Goal: Transaction & Acquisition: Subscribe to service/newsletter

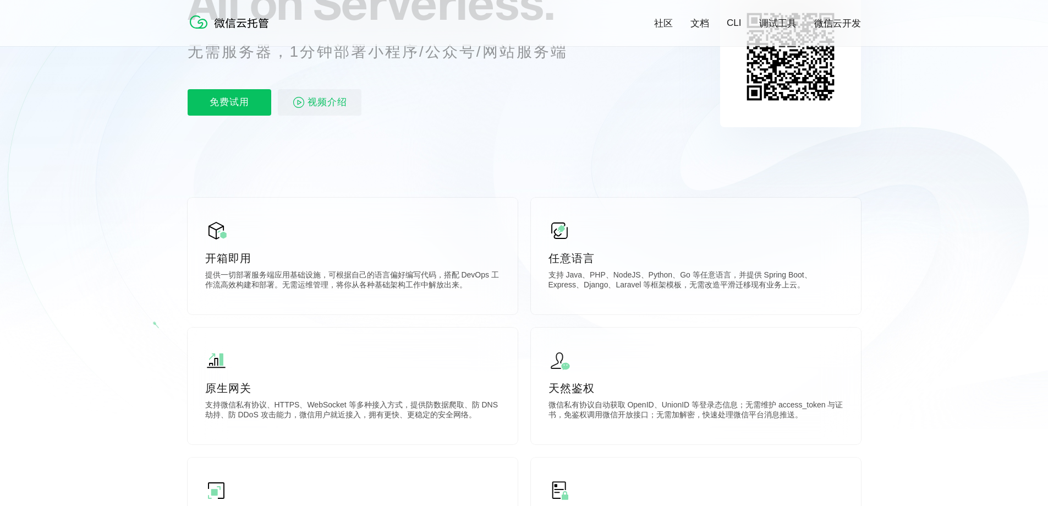
scroll to position [165, 0]
click at [647, 117] on icon at bounding box center [524, 132] width 1057 height 594
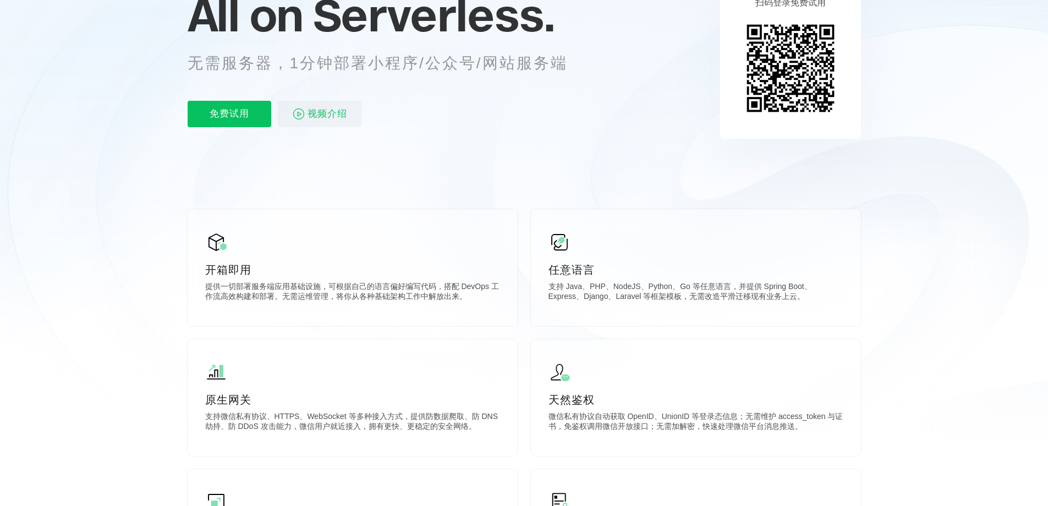
scroll to position [0, 0]
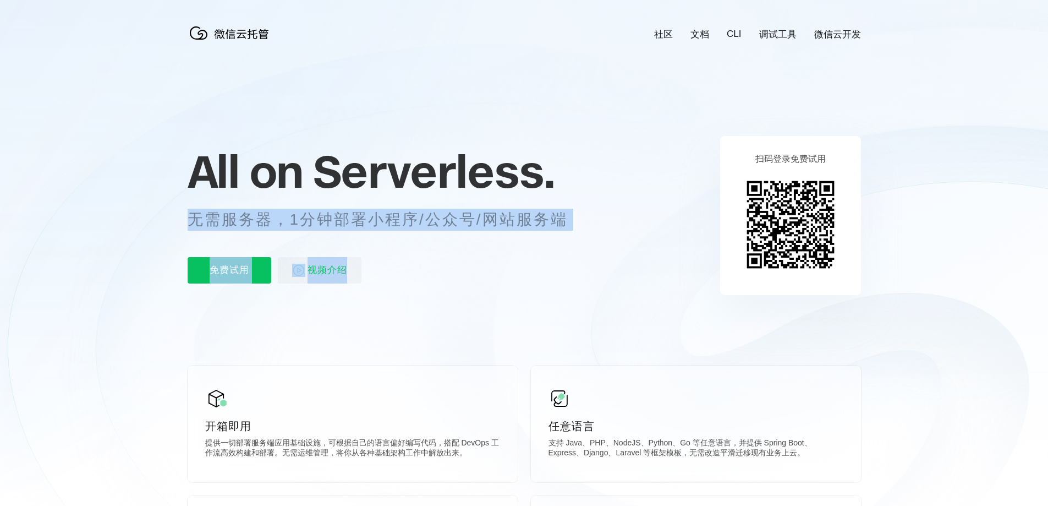
drag, startPoint x: 249, startPoint y: 223, endPoint x: 583, endPoint y: 232, distance: 334.7
click at [583, 232] on div "All on Serverless. 无需服务器，1分钟部署小程序/公众号/网站服务端 免费试用 视频介绍" at bounding box center [391, 215] width 407 height 160
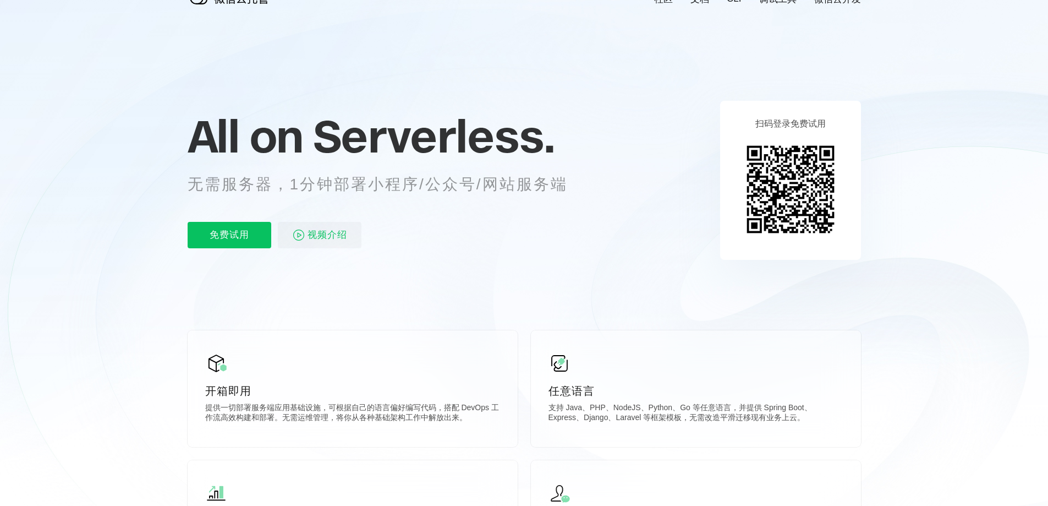
scroll to position [55, 0]
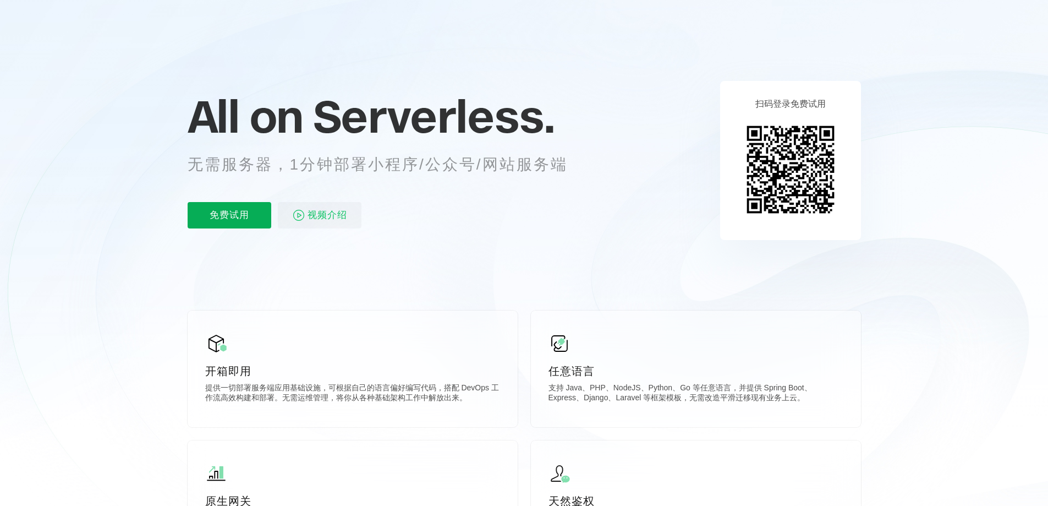
click at [238, 215] on p "免费试用" at bounding box center [230, 215] width 84 height 26
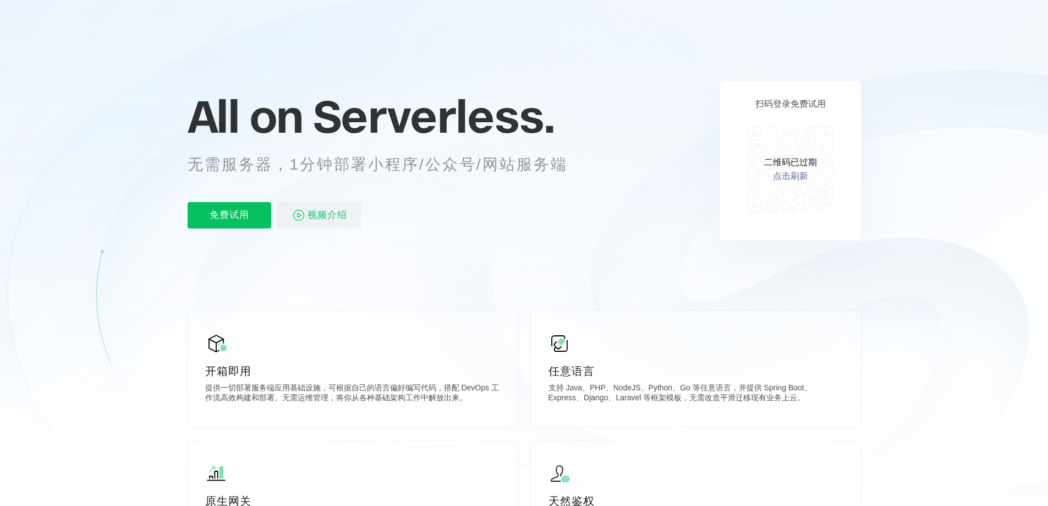
click at [781, 148] on div "二维码已过期 点击刷新" at bounding box center [791, 169] width 100 height 100
drag, startPoint x: 802, startPoint y: 177, endPoint x: 872, endPoint y: 178, distance: 70.4
click at [802, 177] on link "点击刷新" at bounding box center [790, 177] width 35 height 12
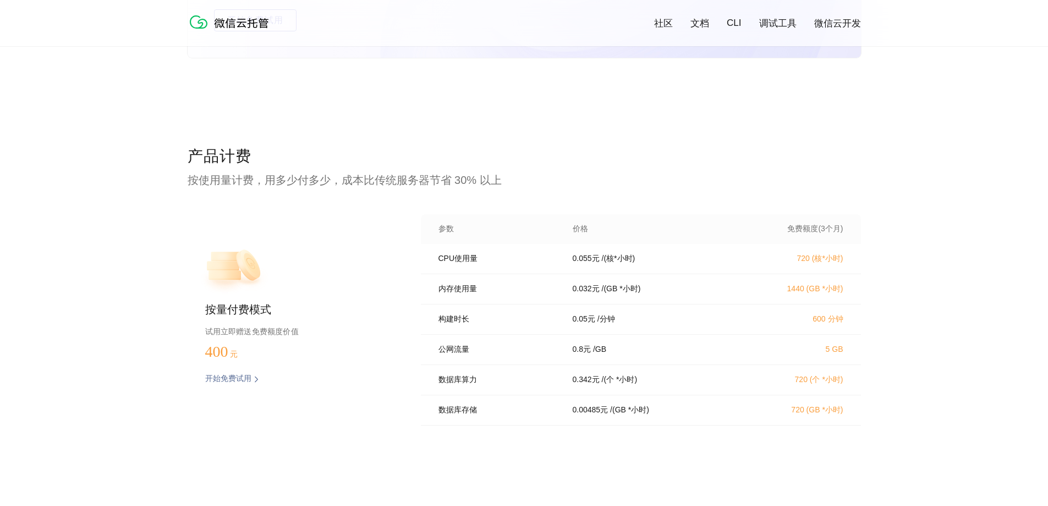
scroll to position [2091, 0]
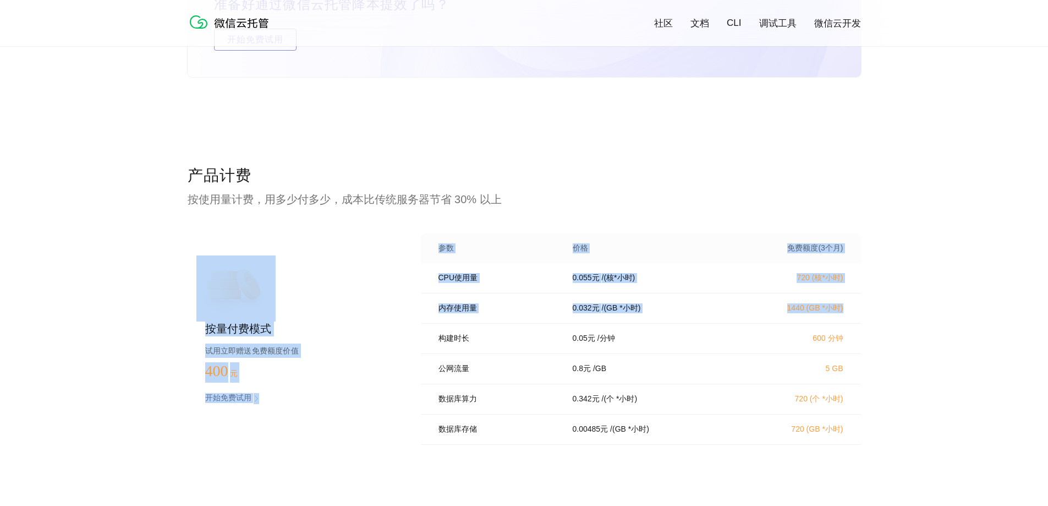
drag, startPoint x: 163, startPoint y: 210, endPoint x: 851, endPoint y: 310, distance: 695.6
click at [852, 310] on div "产品计费 按使用量计费，用多少付多少，成本比传统服务器节省 30% 以上 按量付费模式 试用立即赠送免费额度价值 400 元 开始免费试用 预估费用 参数 价…" at bounding box center [524, 352] width 1048 height 374
click at [909, 297] on div "产品计费 按使用量计费，用多少付多少，成本比传统服务器节省 30% 以上 按量付费模式 试用立即赠送免费额度价值 400 元 开始免费试用 预估费用 参数 价…" at bounding box center [524, 352] width 1048 height 374
drag, startPoint x: 120, startPoint y: 279, endPoint x: 697, endPoint y: 312, distance: 577.6
click at [697, 312] on div "产品计费 按使用量计费，用多少付多少，成本比传统服务器节省 30% 以上 按量付费模式 试用立即赠送免费额度价值 400 元 开始免费试用 预估费用 参数 价…" at bounding box center [524, 352] width 1048 height 374
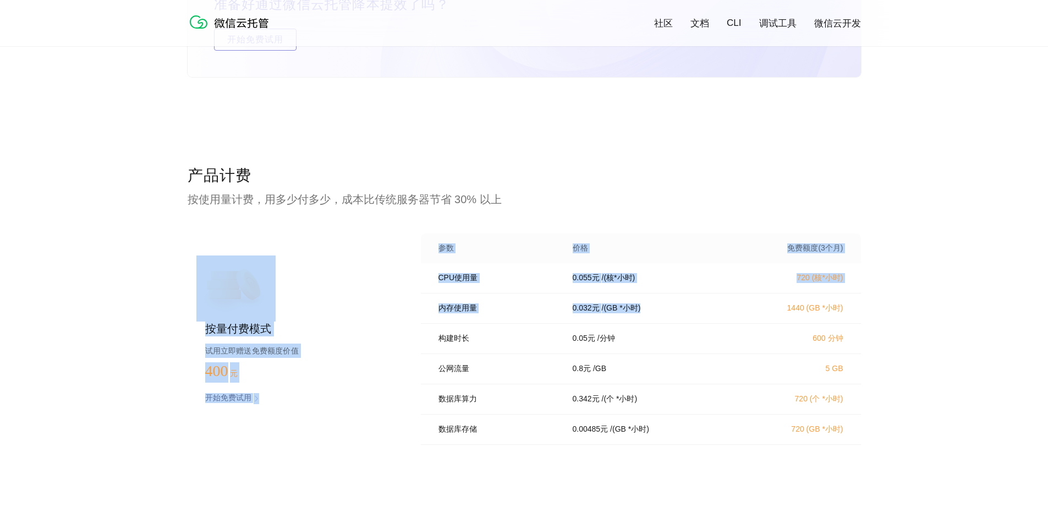
click at [697, 312] on div "0.032 元 / (GB *小时)" at bounding box center [652, 308] width 185 height 10
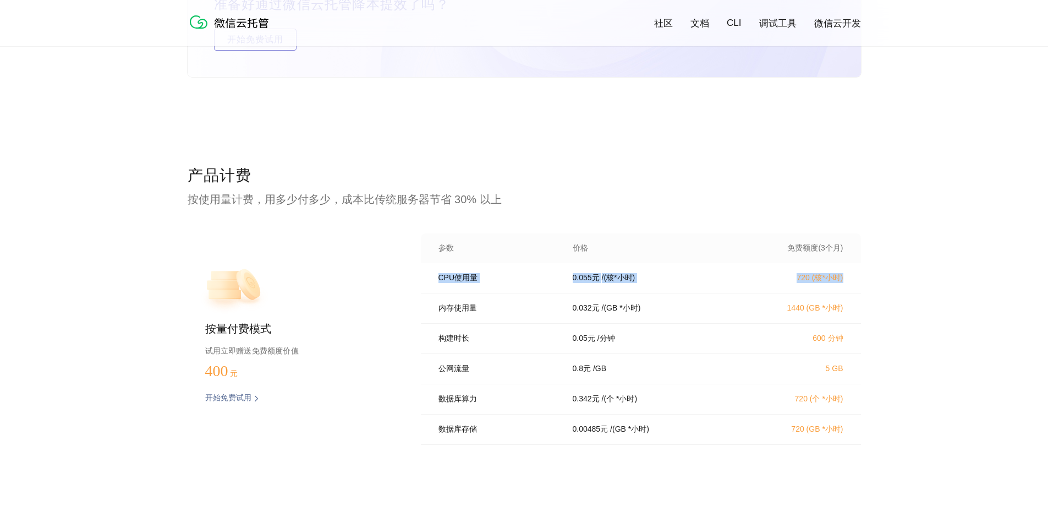
drag, startPoint x: 435, startPoint y: 280, endPoint x: 866, endPoint y: 266, distance: 431.6
click at [866, 266] on div "产品计费 按使用量计费，用多少付多少，成本比传统服务器节省 30% 以上 按量付费模式 试用立即赠送免费额度价值 400 元 开始免费试用 预估费用 参数 价…" at bounding box center [524, 352] width 1048 height 374
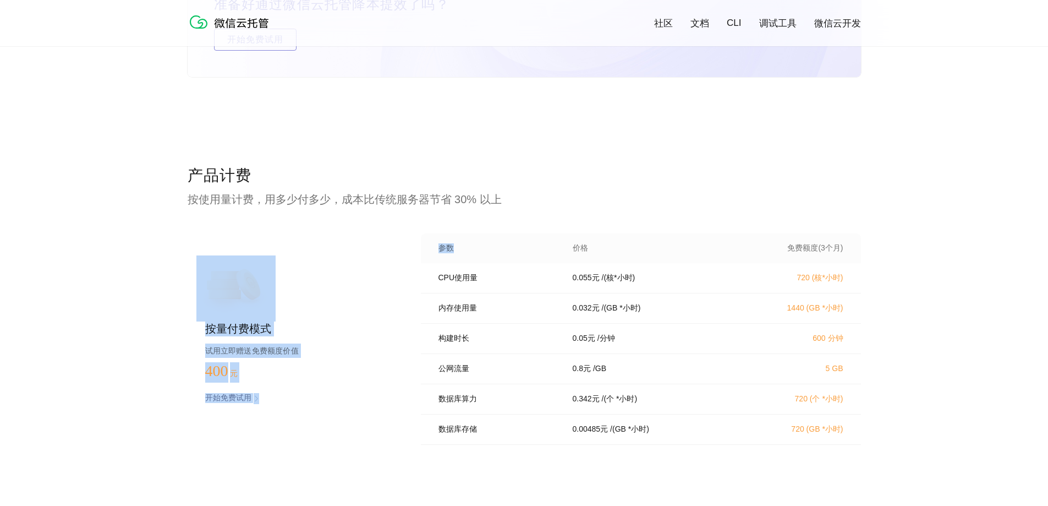
drag, startPoint x: 176, startPoint y: 210, endPoint x: 514, endPoint y: 217, distance: 338.5
click at [514, 217] on div "产品计费 按使用量计费，用多少付多少，成本比传统服务器节省 30% 以上 按量付费模式 试用立即赠送免费额度价值 400 元 开始免费试用 预估费用 参数 价…" at bounding box center [524, 352] width 1048 height 374
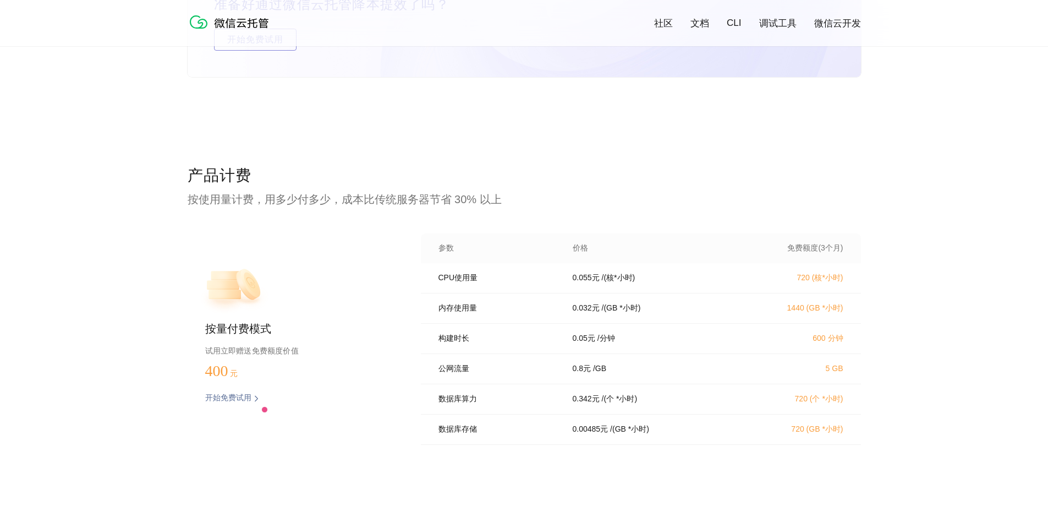
click at [546, 278] on p "CPU使用量" at bounding box center [498, 278] width 119 height 10
drag, startPoint x: 435, startPoint y: 284, endPoint x: 881, endPoint y: 276, distance: 445.8
click at [881, 276] on div "产品计费 按使用量计费，用多少付多少，成本比传统服务器节省 30% 以上 按量付费模式 试用立即赠送免费额度价值 400 元 开始免费试用 预估费用 参数 价…" at bounding box center [524, 352] width 1048 height 374
click at [231, 371] on p "400 元" at bounding box center [232, 371] width 55 height 18
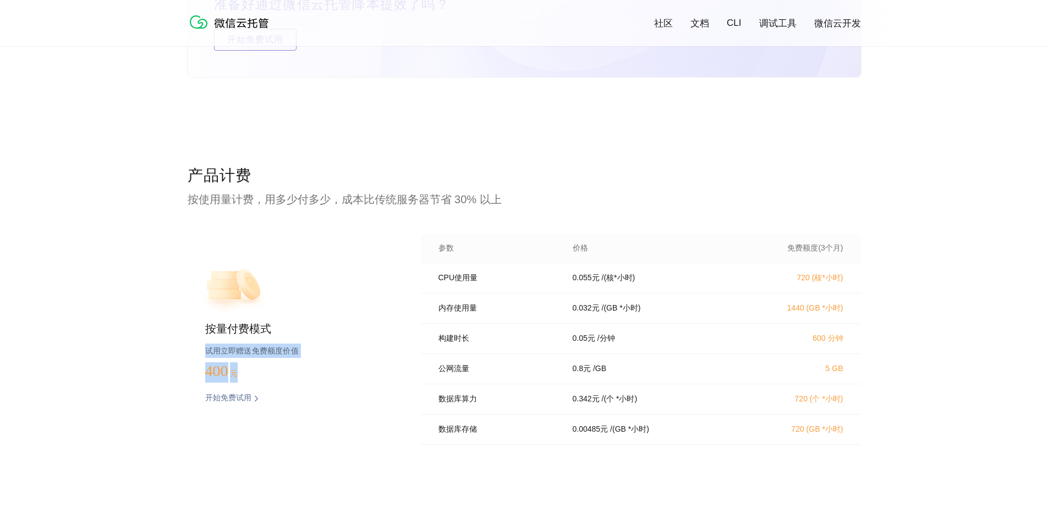
drag, startPoint x: 196, startPoint y: 352, endPoint x: 375, endPoint y: 360, distance: 179.0
click at [375, 360] on div "按量付费模式 试用立即赠送免费额度价值 400 元 开始免费试用 预估费用" at bounding box center [287, 342] width 198 height 218
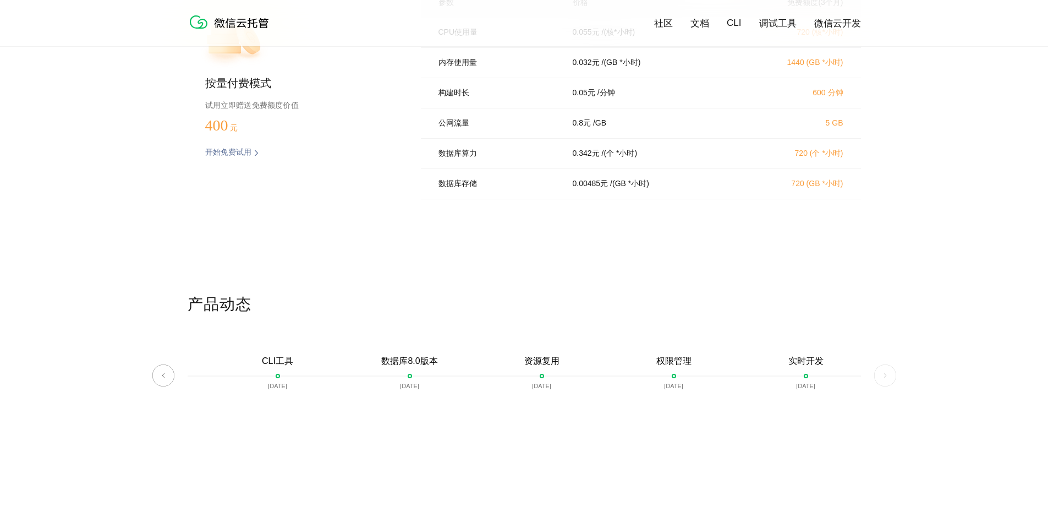
scroll to position [2175, 0]
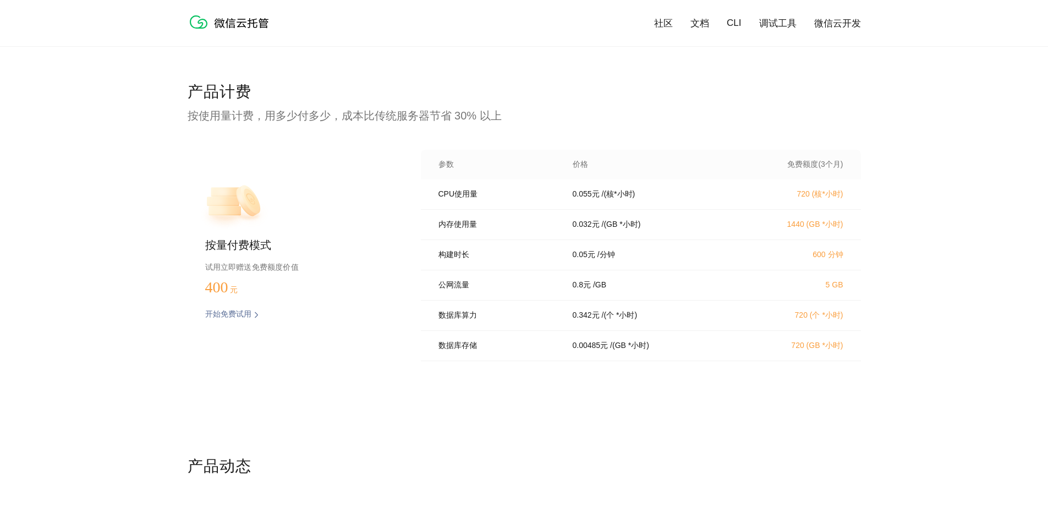
click at [230, 317] on p "开始免费试用" at bounding box center [228, 314] width 46 height 11
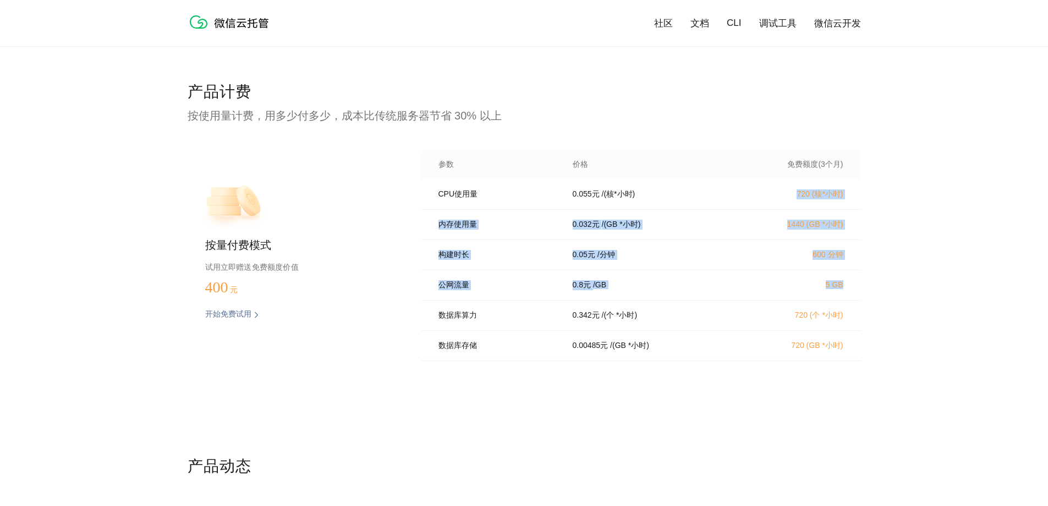
drag, startPoint x: 764, startPoint y: 183, endPoint x: 862, endPoint y: 285, distance: 141.3
click at [862, 285] on div "产品计费 按使用量计费，用多少付多少，成本比传统服务器节省 30% 以上 按量付费模式 试用立即赠送免费额度价值 400 元 开始免费试用 预估费用 参数 价…" at bounding box center [524, 268] width 1048 height 374
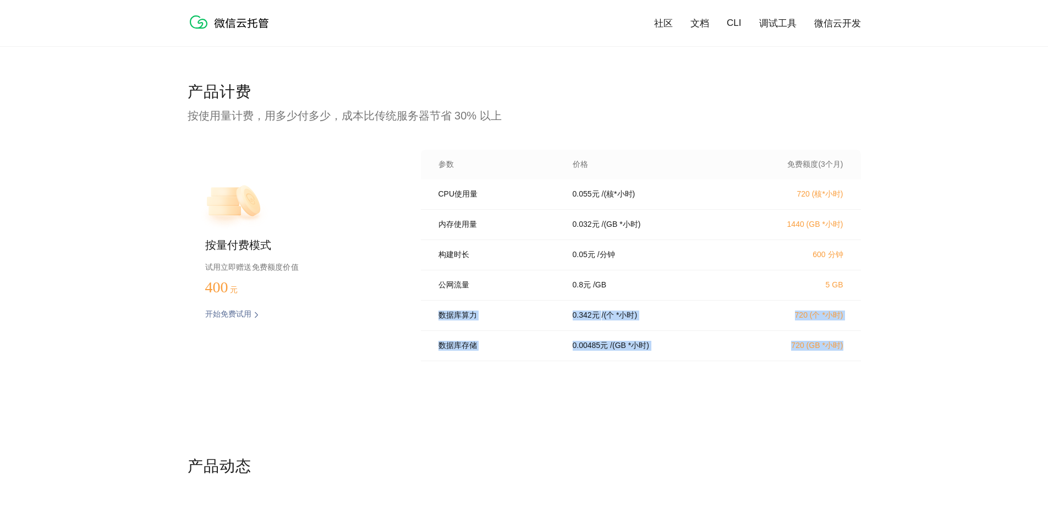
drag, startPoint x: 862, startPoint y: 285, endPoint x: 874, endPoint y: 349, distance: 65.6
click at [874, 349] on div "产品计费 按使用量计费，用多少付多少，成本比传统服务器节省 30% 以上 按量付费模式 试用立即赠送免费额度价值 400 元 开始免费试用 预估费用 参数 价…" at bounding box center [524, 268] width 1048 height 374
click at [872, 349] on div "产品计费 按使用量计费，用多少付多少，成本比传统服务器节省 30% 以上 按量付费模式 试用立即赠送免费额度价值 400 元 开始免费试用 预估费用 参数 价…" at bounding box center [524, 268] width 1048 height 374
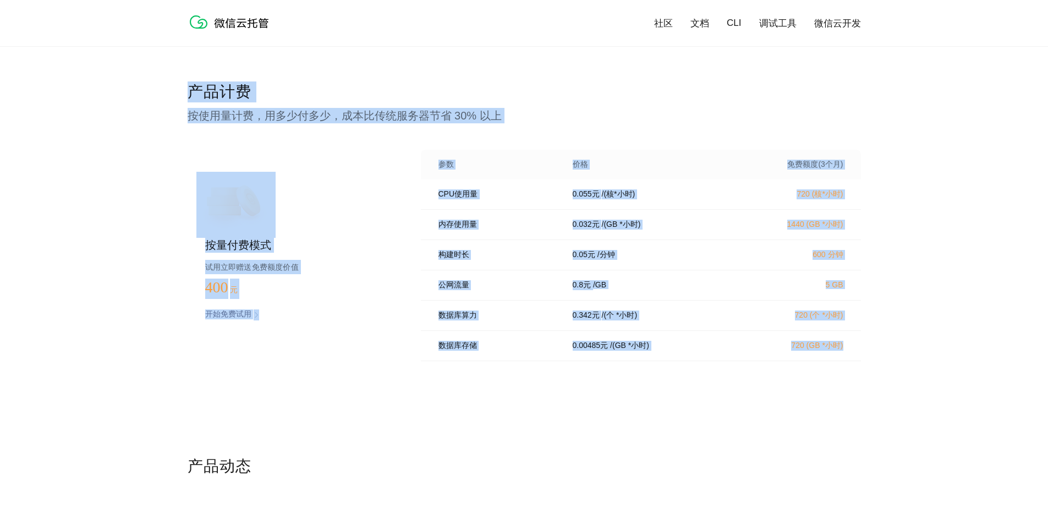
drag, startPoint x: 876, startPoint y: 343, endPoint x: 181, endPoint y: 94, distance: 737.8
click at [181, 94] on div "产品计费 按使用量计费，用多少付多少，成本比传统服务器节省 30% 以上 按量付费模式 试用立即赠送免费额度价值 400 元 开始免费试用 预估费用 参数 价…" at bounding box center [524, 268] width 1048 height 374
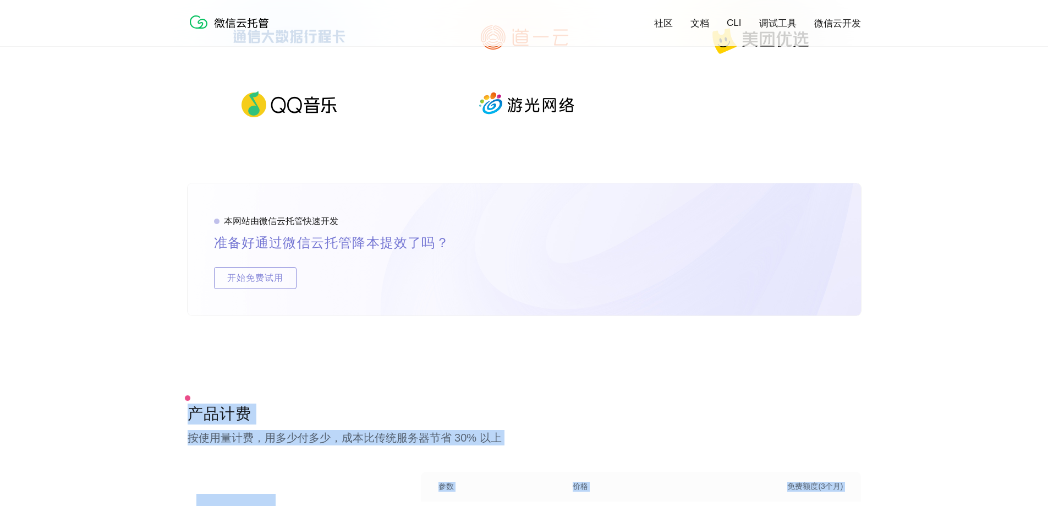
scroll to position [1790, 0]
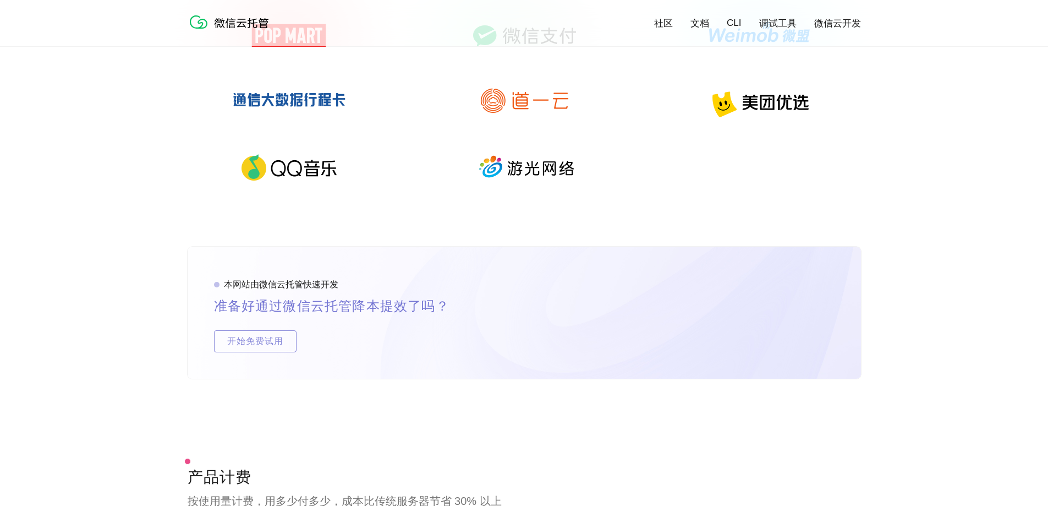
click at [926, 271] on div "本网站由微信云托管快速开发 准备好通过微信云托管降本提效了吗？ 开始免费试用" at bounding box center [524, 357] width 1048 height 220
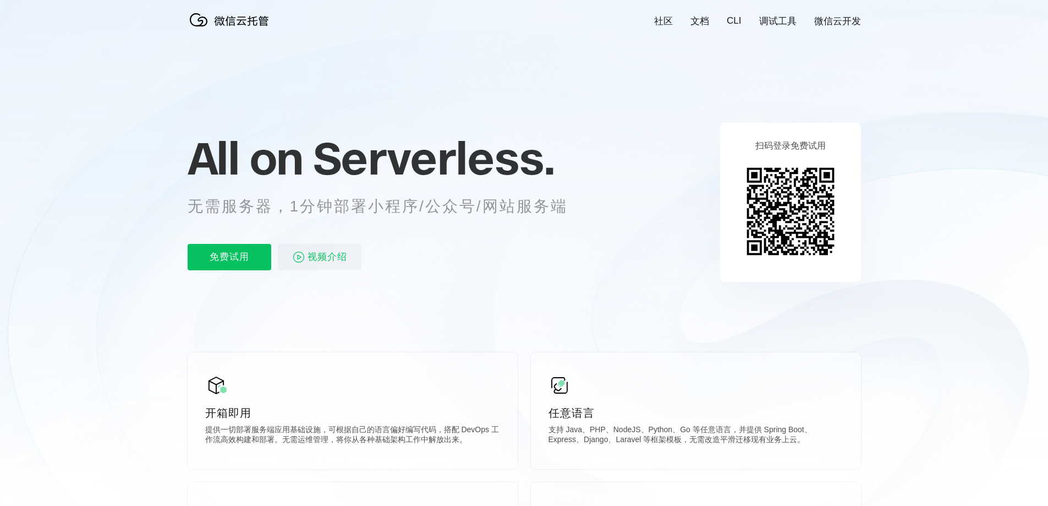
scroll to position [0, 0]
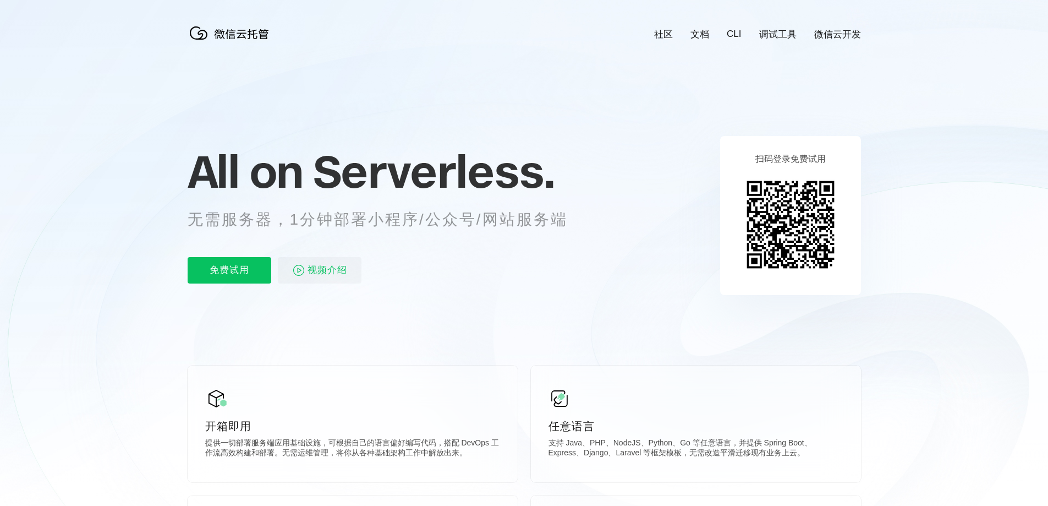
click at [671, 48] on icon at bounding box center [524, 297] width 1057 height 594
click at [664, 32] on link "社区" at bounding box center [663, 34] width 19 height 13
